Goal: Navigation & Orientation: Understand site structure

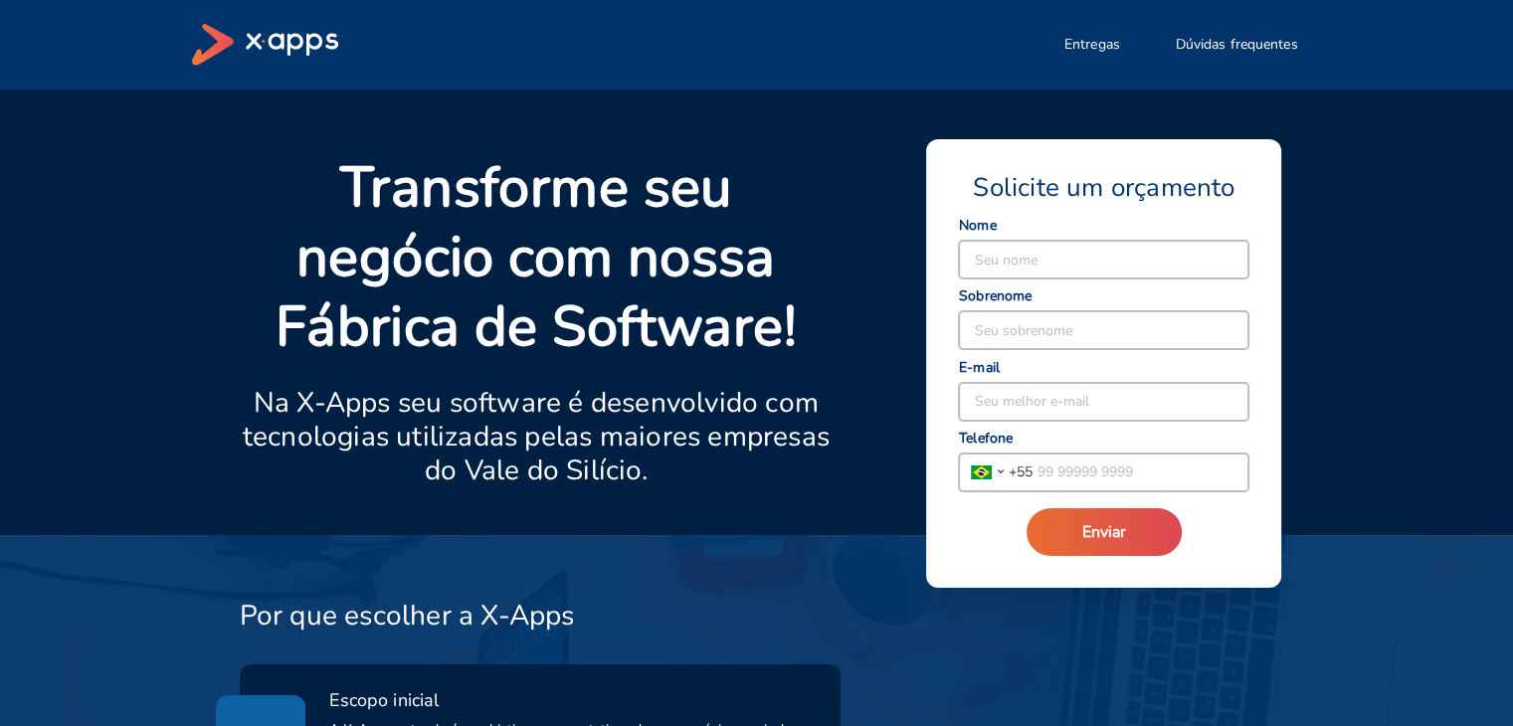
click at [824, 510] on div at bounding box center [781, 499] width 102 height 24
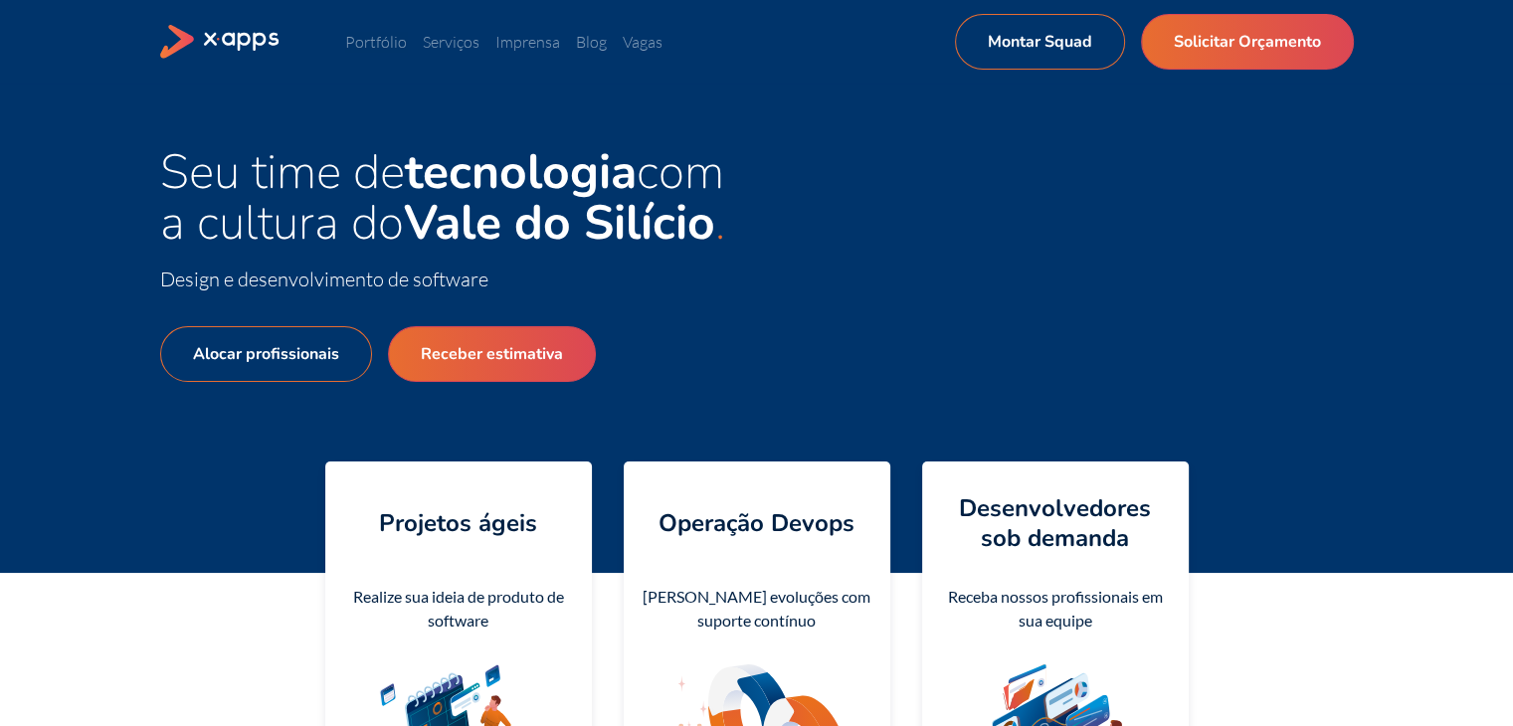
click at [848, 349] on div "Seu time de tecnologia com a cultura do Vale do Silício Design e desenvolviment…" at bounding box center [757, 328] width 1194 height 362
click at [456, 37] on link "Serviços" at bounding box center [451, 42] width 57 height 20
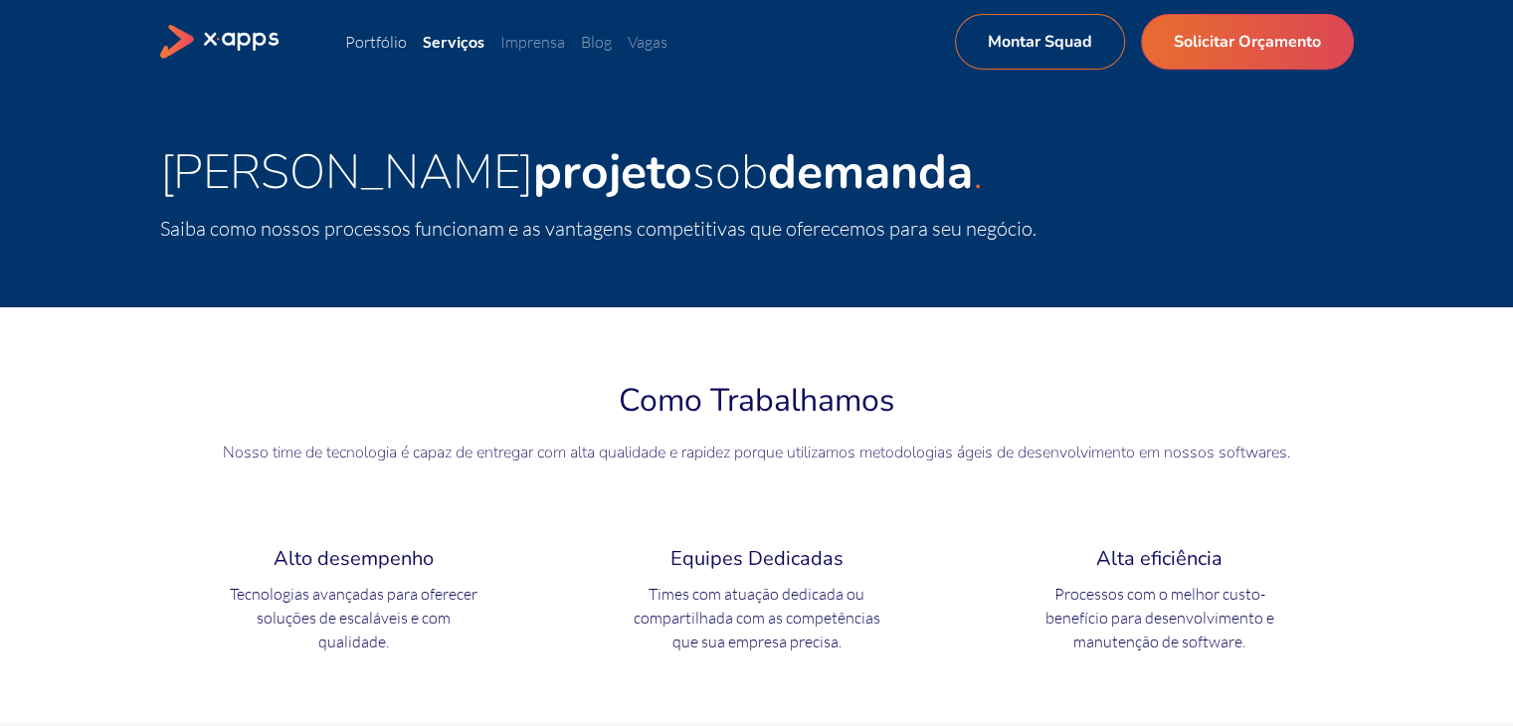
click at [386, 45] on link "Portfólio" at bounding box center [376, 42] width 62 height 20
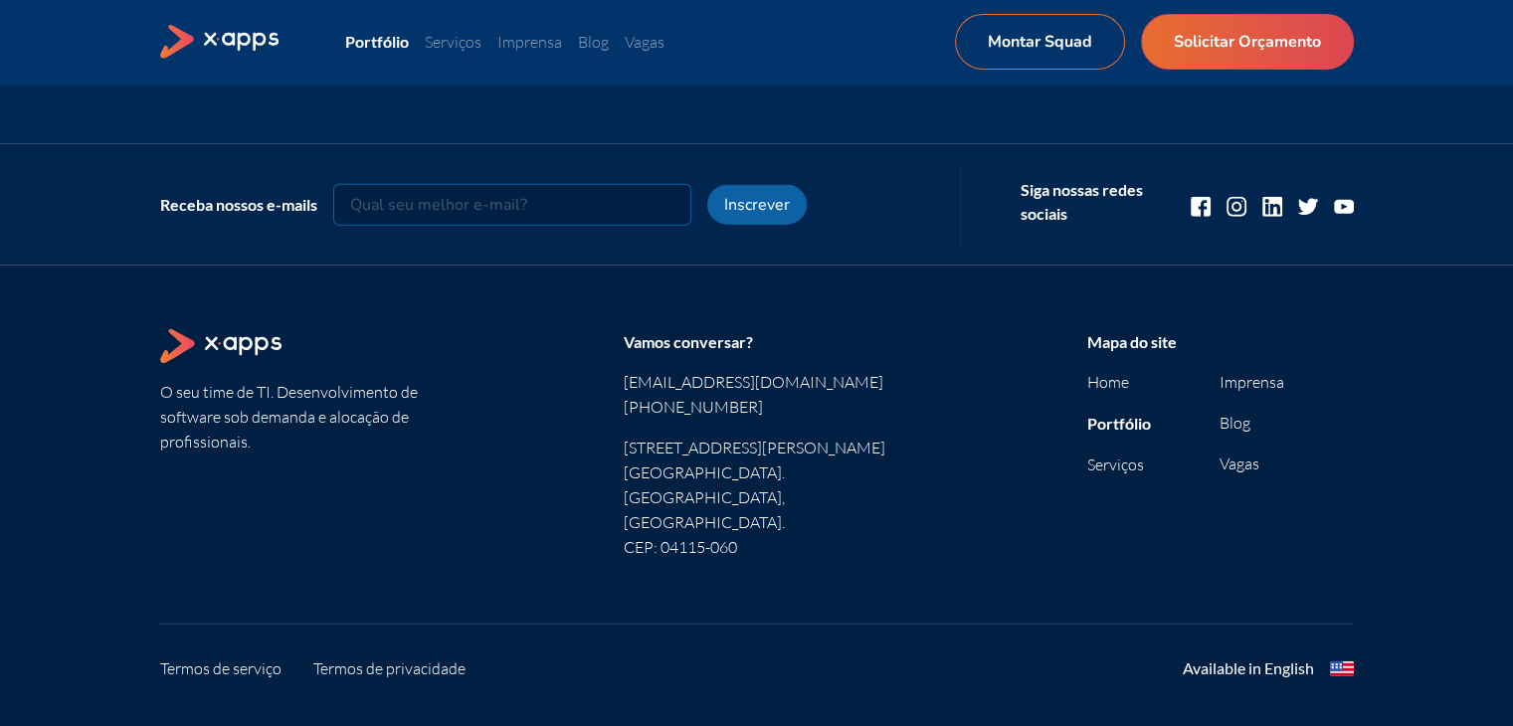
scroll to position [4965, 0]
